Goal: Navigation & Orientation: Understand site structure

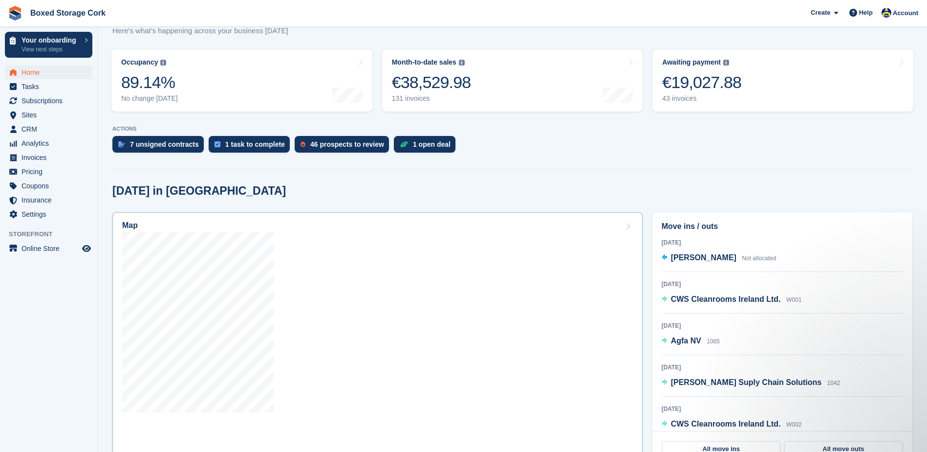
scroll to position [147, 0]
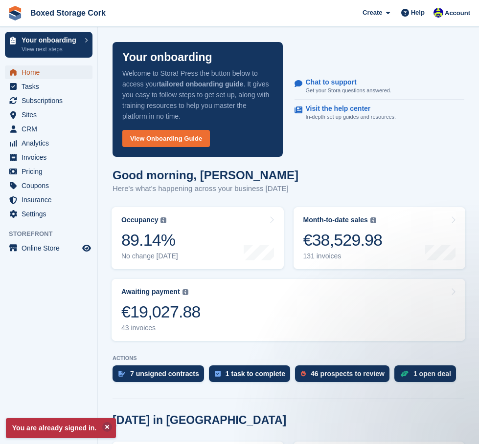
click at [36, 69] on span "Home" at bounding box center [51, 72] width 59 height 14
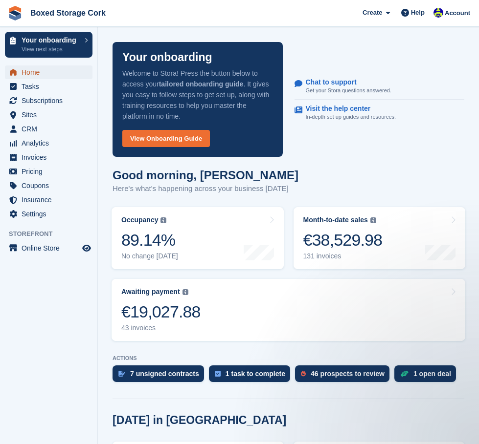
click at [23, 69] on span "Home" at bounding box center [51, 72] width 59 height 14
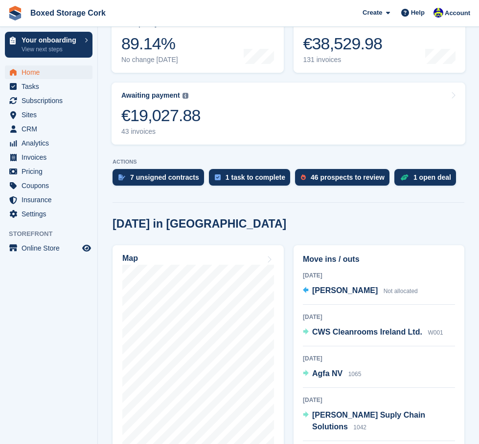
scroll to position [244, 0]
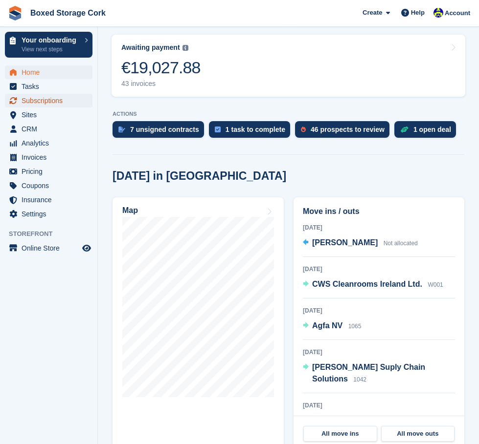
click at [50, 102] on span "Subscriptions" at bounding box center [51, 101] width 59 height 14
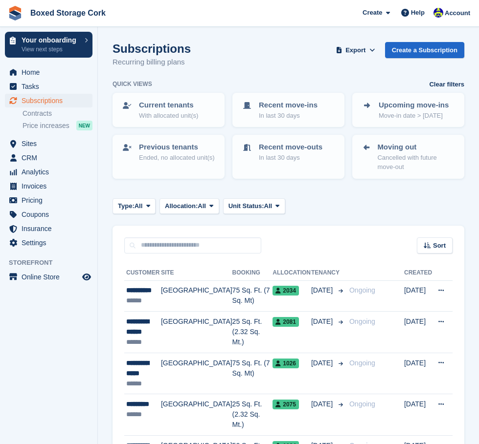
click at [33, 129] on span "Price increases" at bounding box center [45, 125] width 47 height 9
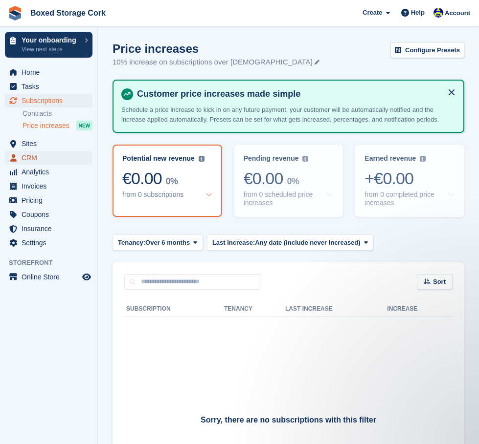
click at [28, 158] on span "CRM" at bounding box center [51, 158] width 59 height 14
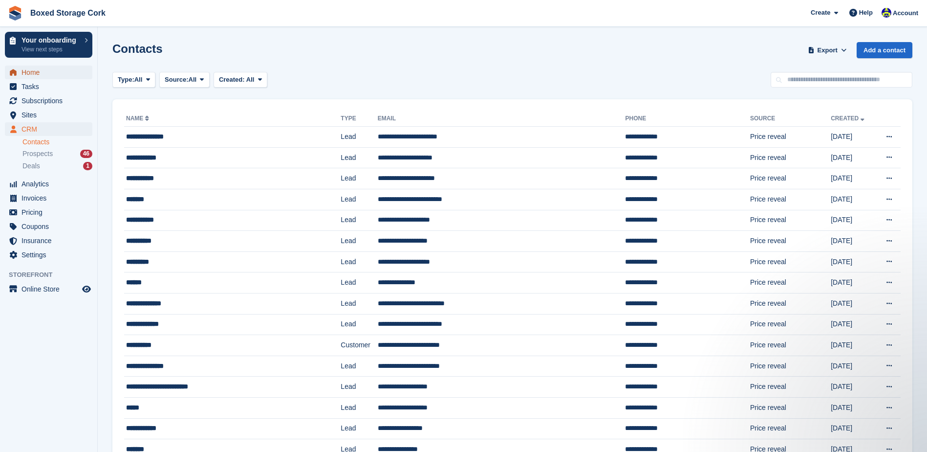
click at [35, 72] on span "Home" at bounding box center [51, 72] width 59 height 14
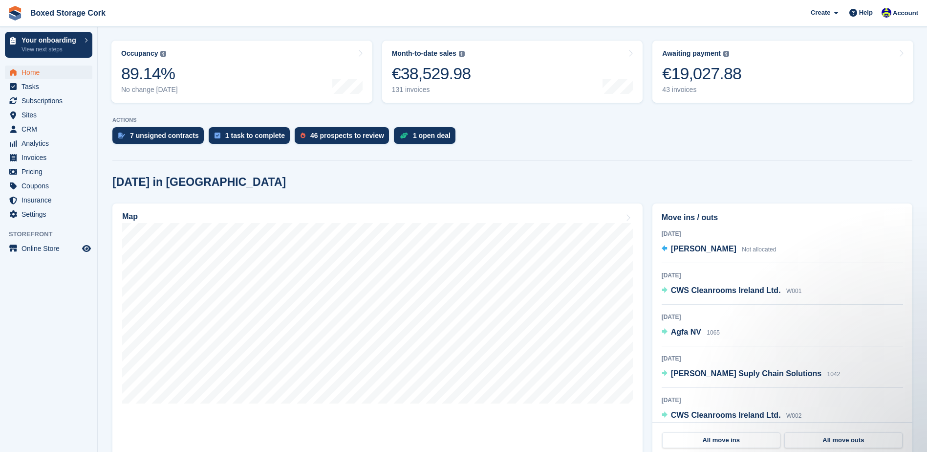
scroll to position [147, 0]
